Goal: Task Accomplishment & Management: Manage account settings

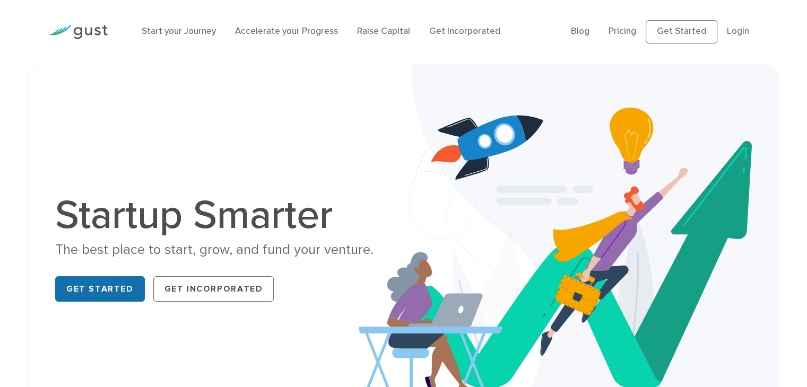
click at [118, 291] on link "Get Started" at bounding box center [100, 288] width 90 height 25
click at [727, 31] on li "Login" at bounding box center [738, 32] width 22 height 14
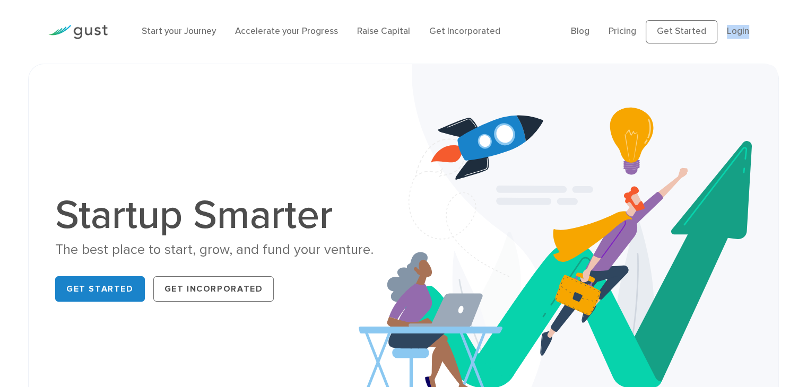
click at [727, 31] on li "Login" at bounding box center [738, 32] width 22 height 14
click at [736, 36] on link "Login" at bounding box center [738, 31] width 22 height 11
